Goal: Book appointment/travel/reservation

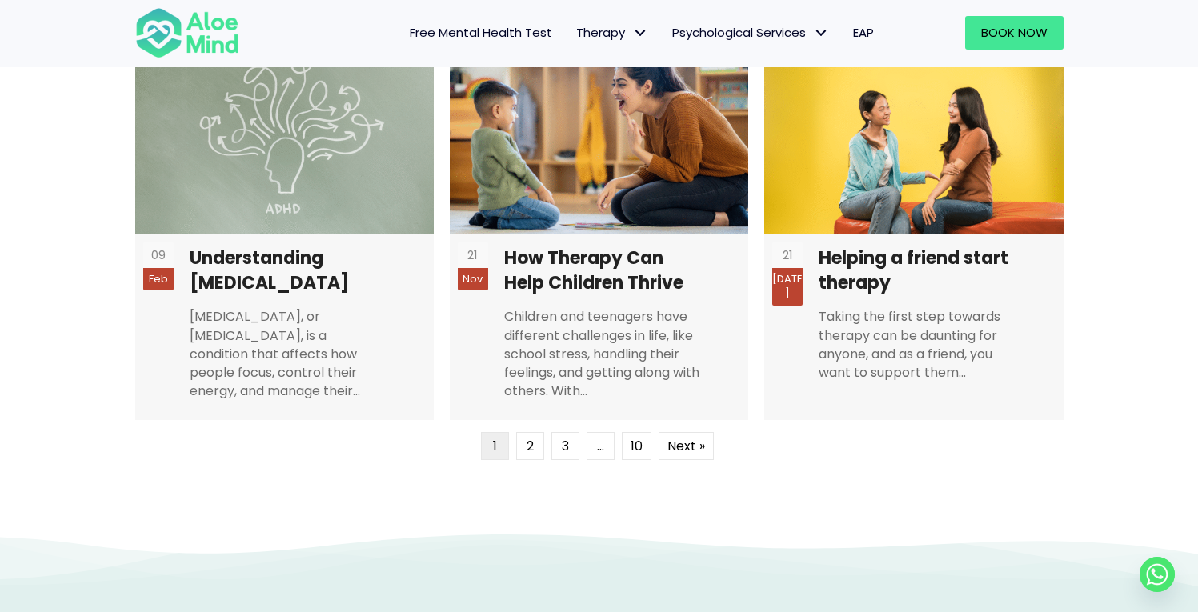
scroll to position [3922, 0]
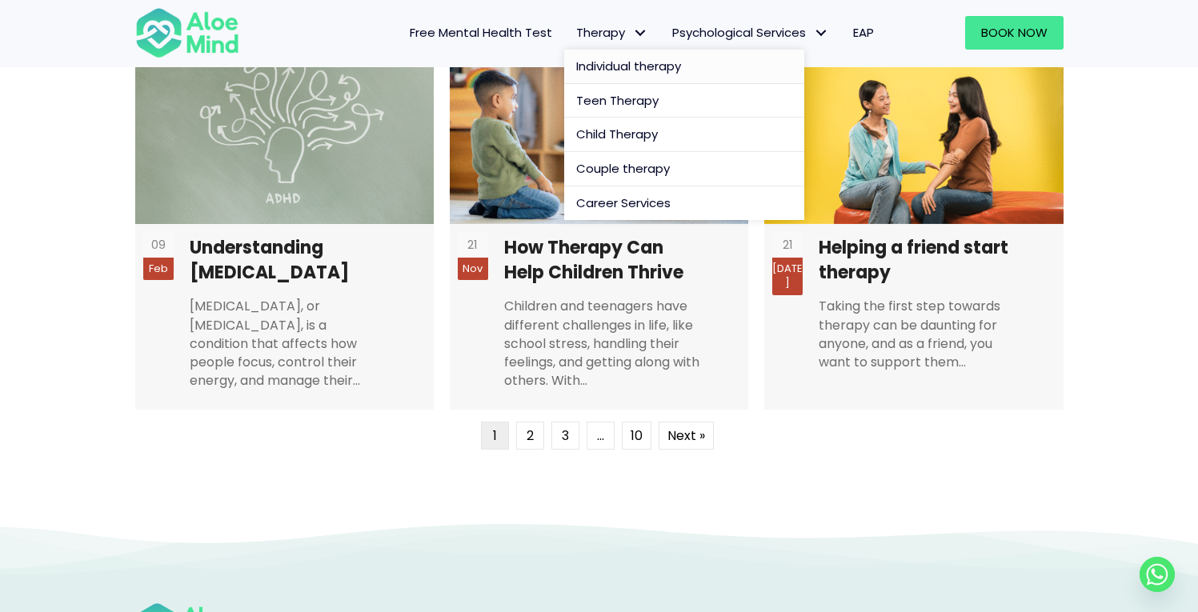
click at [612, 63] on span "Individual therapy" at bounding box center [628, 66] width 105 height 17
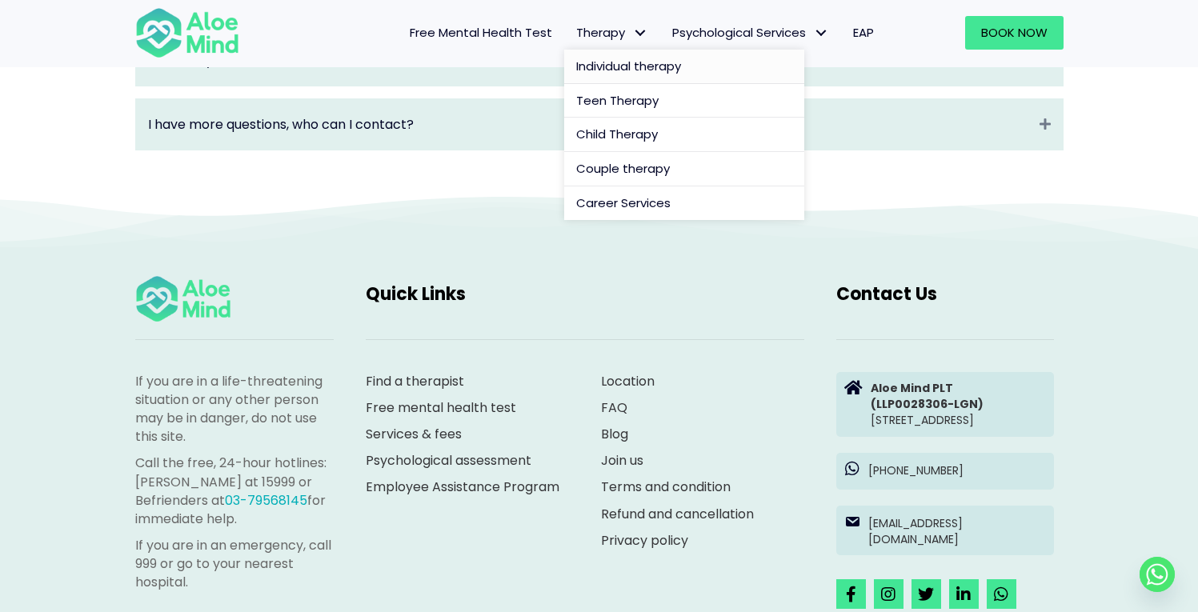
scroll to position [2707, 0]
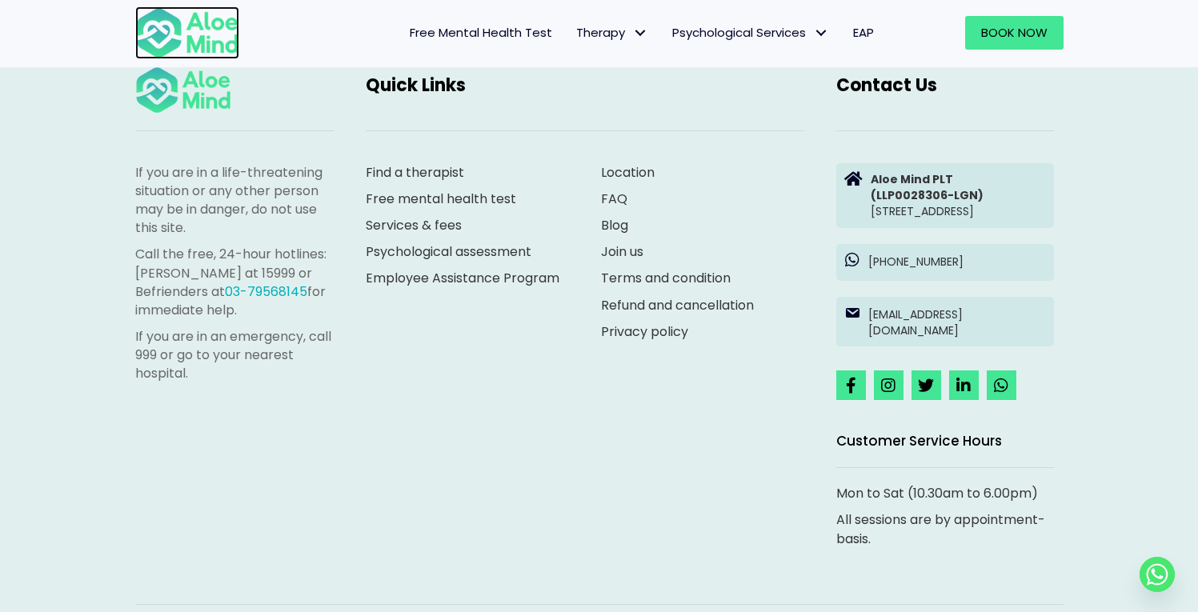
click at [175, 26] on img at bounding box center [187, 32] width 104 height 53
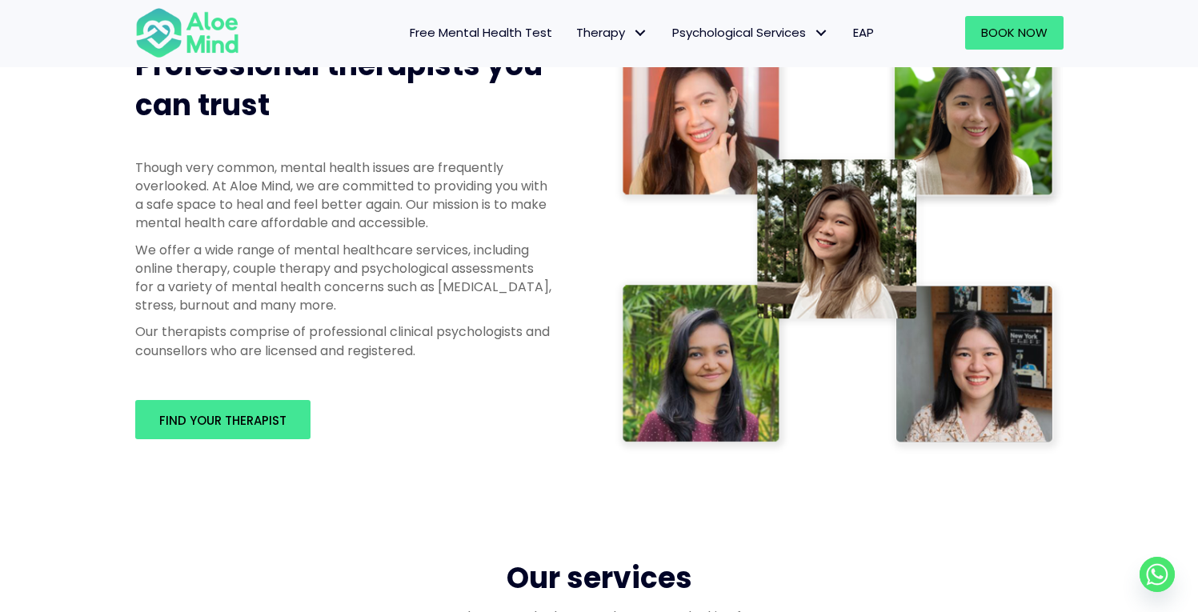
scroll to position [920, 0]
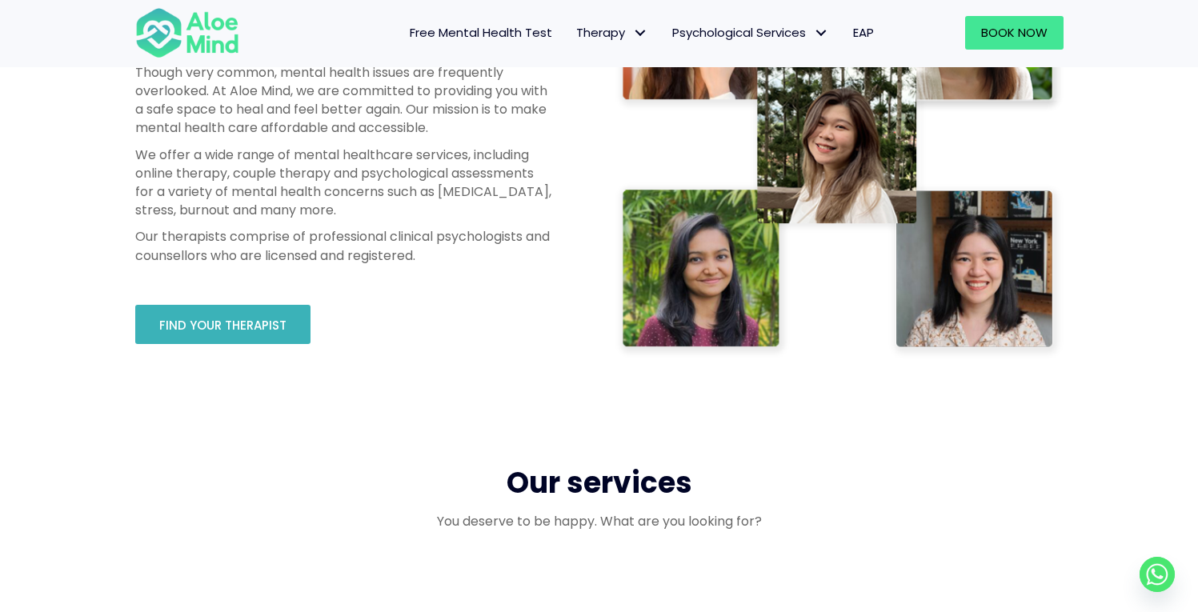
click at [247, 324] on span "Find your therapist" at bounding box center [222, 325] width 127 height 17
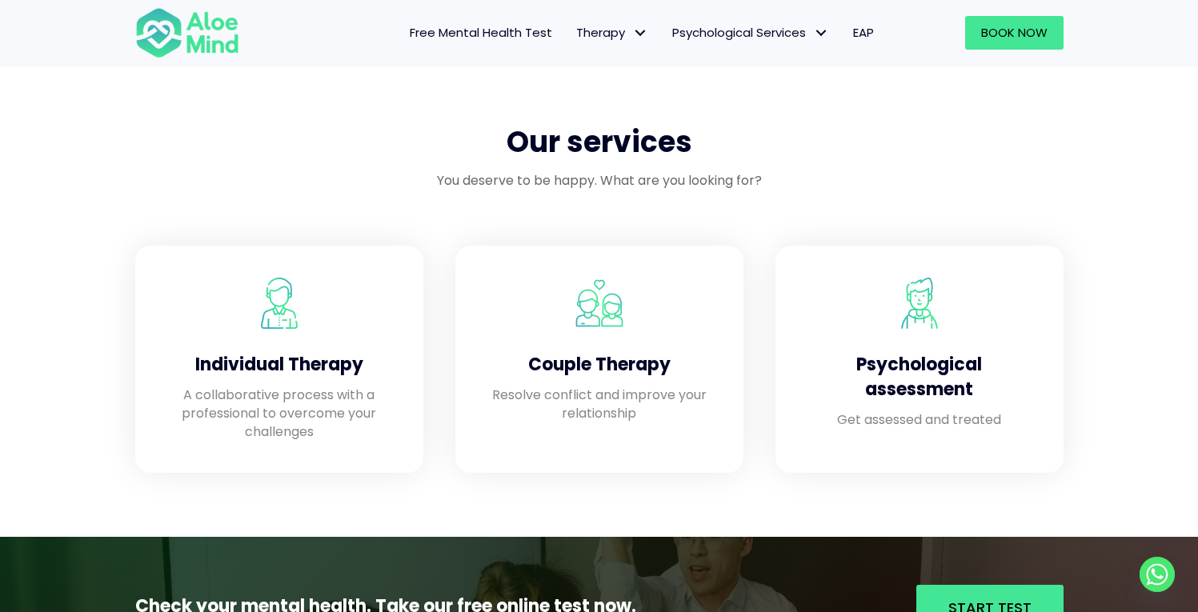
scroll to position [1330, 0]
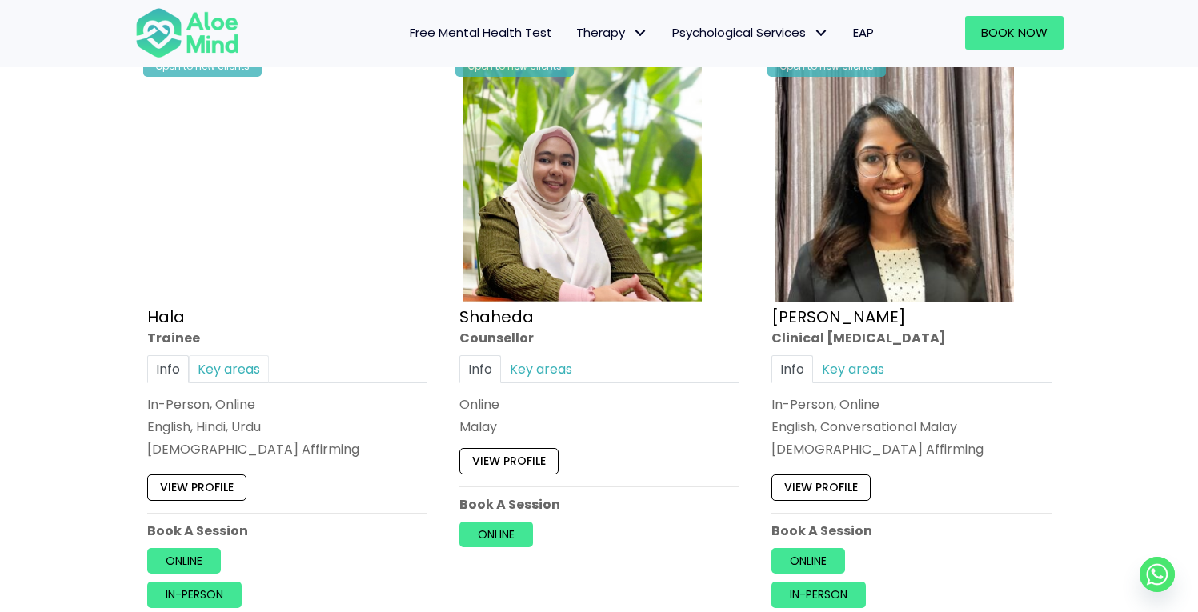
scroll to position [1437, 0]
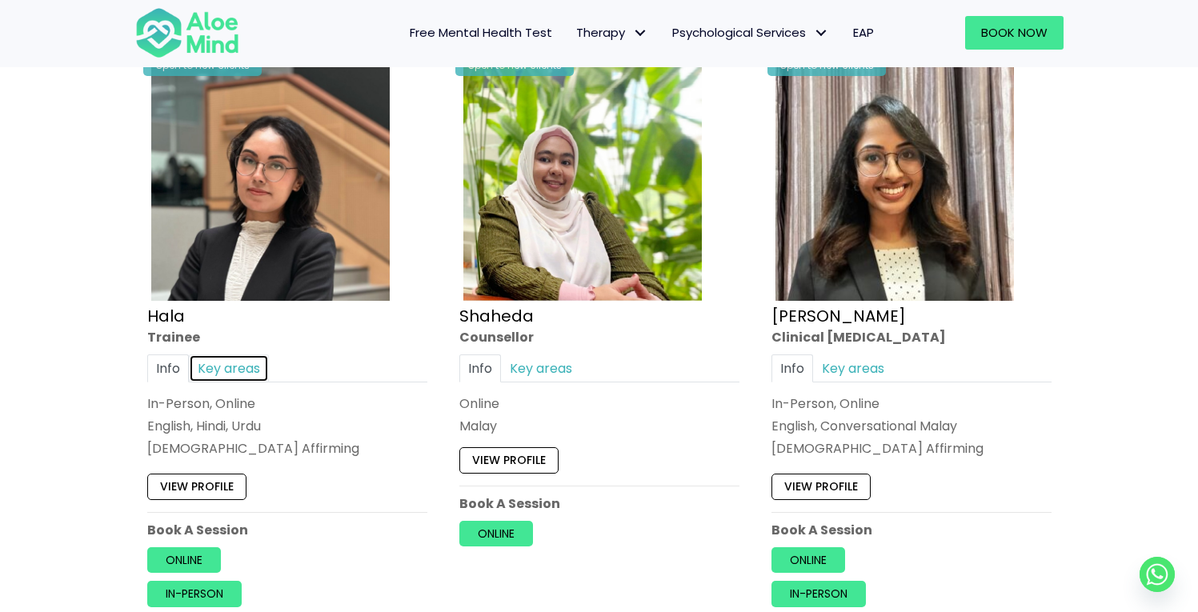
click at [248, 366] on link "Key areas" at bounding box center [229, 369] width 80 height 28
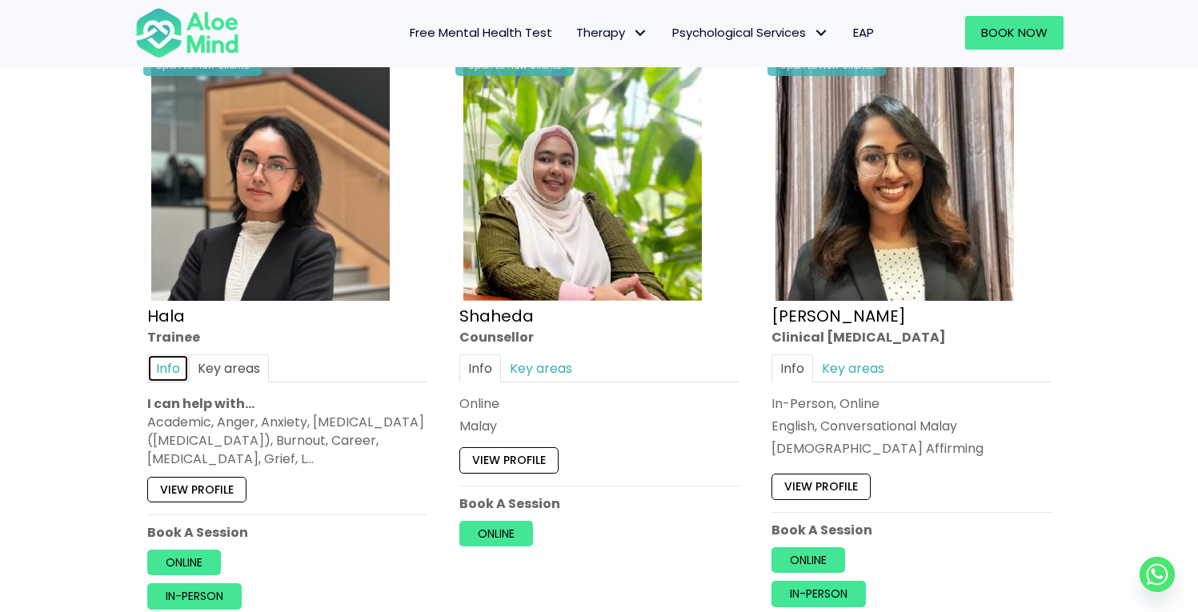
click at [156, 365] on link "Info" at bounding box center [168, 369] width 42 height 28
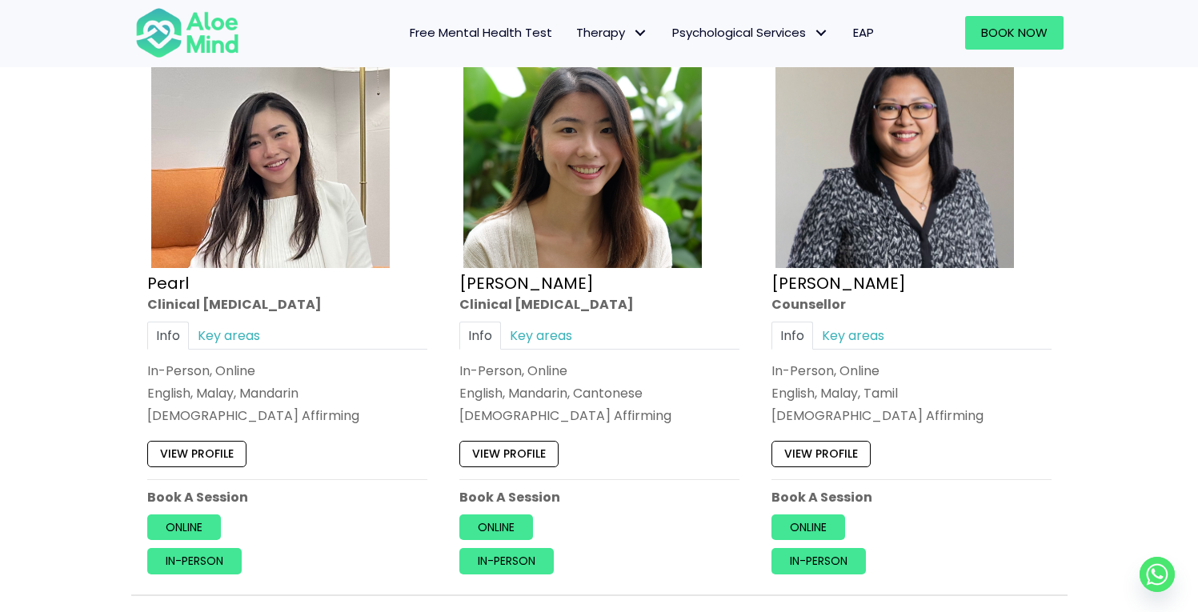
scroll to position [4449, 0]
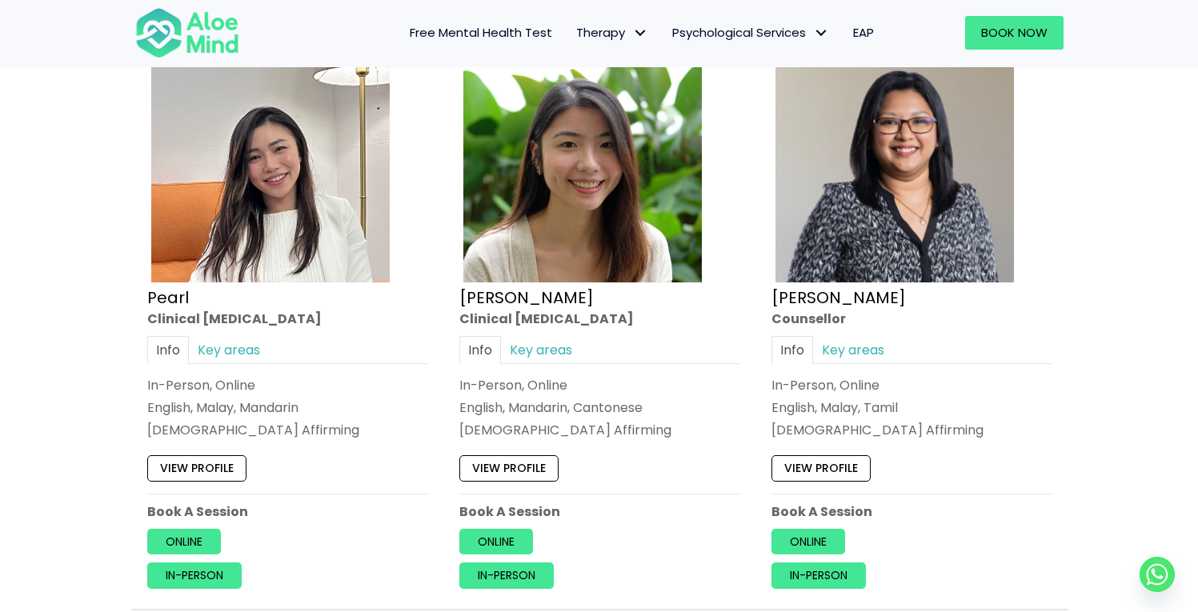
click at [299, 211] on img at bounding box center [270, 163] width 239 height 239
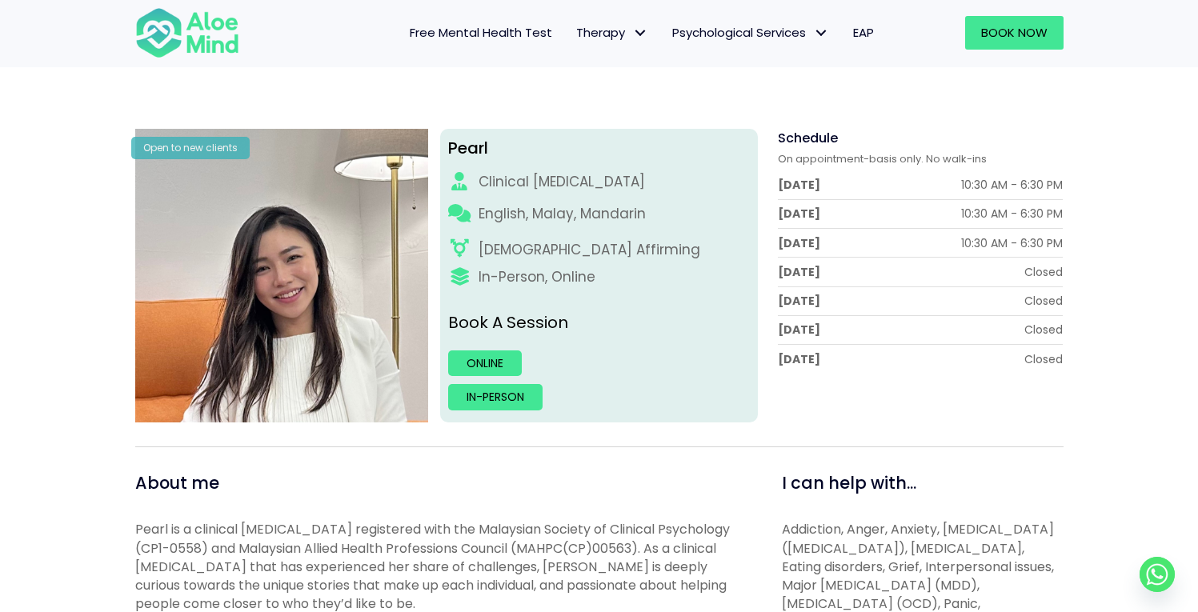
scroll to position [151, 0]
